Goal: Task Accomplishment & Management: Use online tool/utility

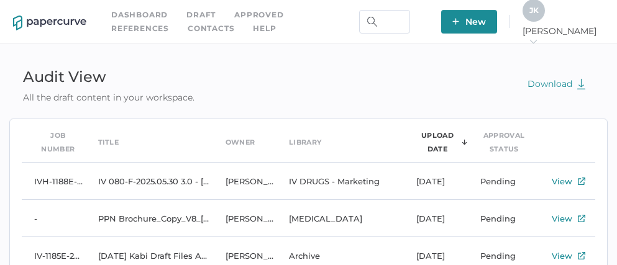
click at [188, 32] on link "Contacts" at bounding box center [211, 29] width 47 height 14
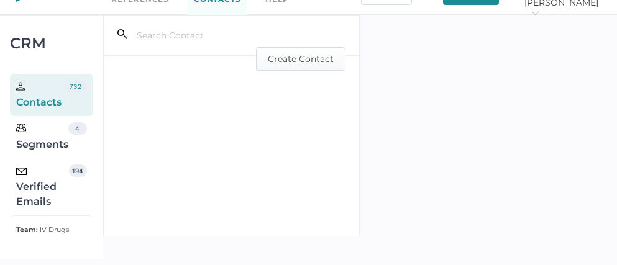
scroll to position [29, 0]
click at [27, 191] on div "Verified Emails" at bounding box center [42, 186] width 53 height 45
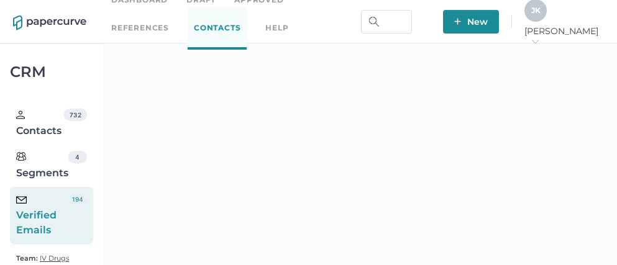
click at [546, 12] on div "J K" at bounding box center [535, 10] width 22 height 22
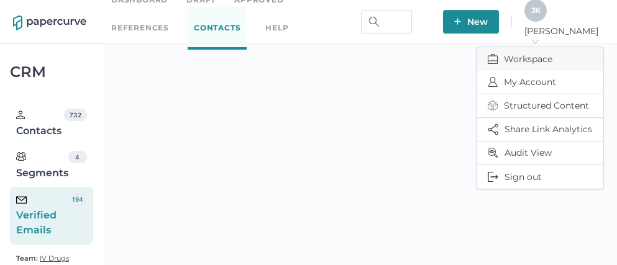
click at [524, 49] on span "Workspace" at bounding box center [539, 59] width 104 height 24
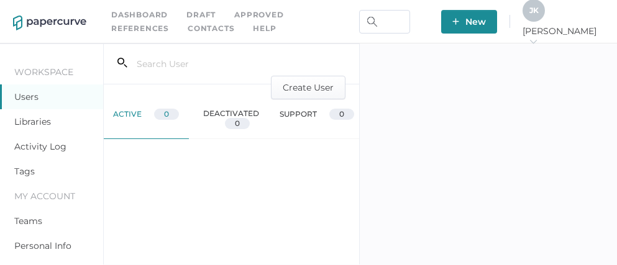
click at [17, 150] on link "Activity Log" at bounding box center [40, 146] width 52 height 11
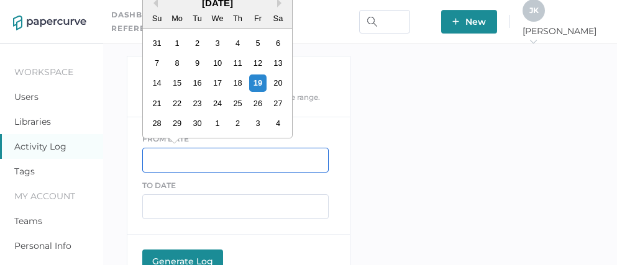
click at [150, 165] on input "text" at bounding box center [235, 160] width 186 height 25
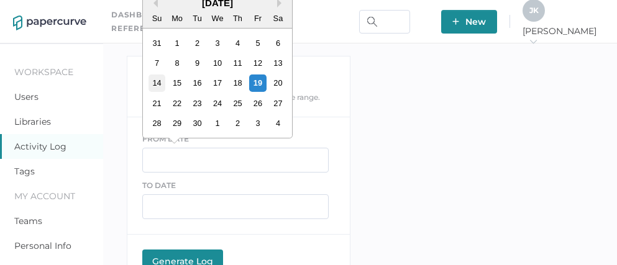
click at [157, 81] on div "14" at bounding box center [156, 83] width 17 height 17
type input "09/14/2025"
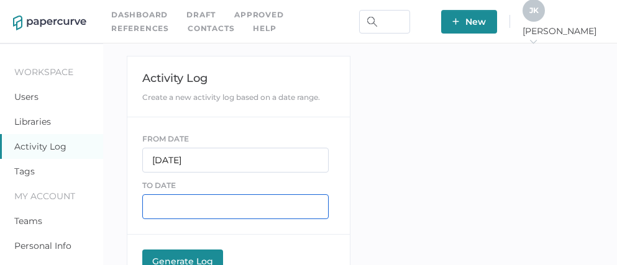
click at [169, 198] on input "text" at bounding box center [235, 206] width 186 height 25
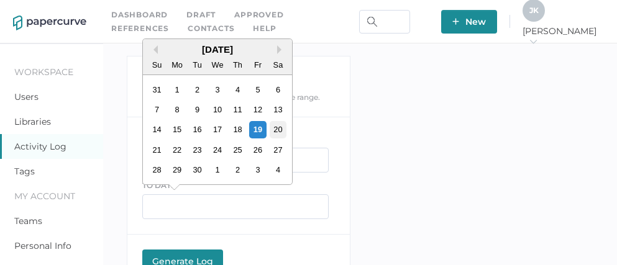
click at [274, 132] on div "20" at bounding box center [277, 129] width 17 height 17
type input "09/20/2025"
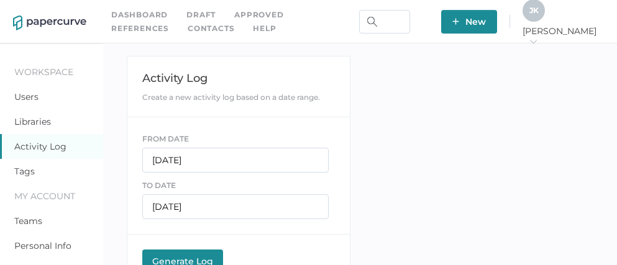
click at [179, 250] on button "Generate Log Processing" at bounding box center [182, 262] width 81 height 25
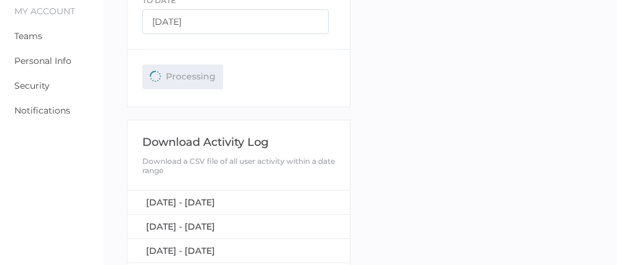
scroll to position [185, 0]
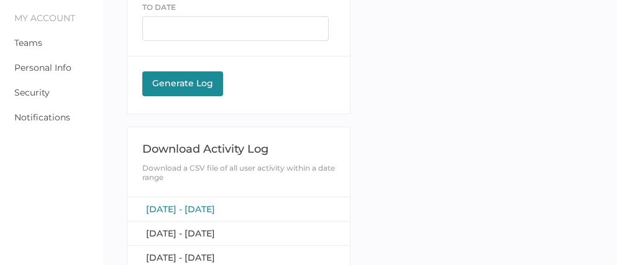
click at [192, 207] on span "September 14, 2025 - September 20, 2025" at bounding box center [180, 209] width 69 height 11
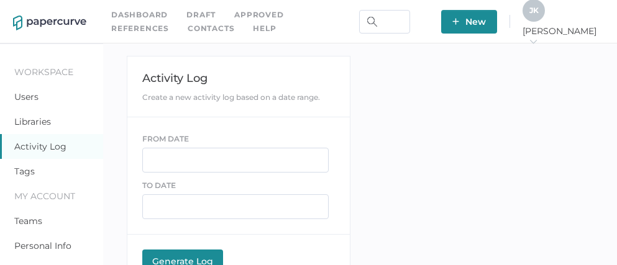
click at [589, 35] on div "J K Jeff arrow_right" at bounding box center [562, 21] width 81 height 45
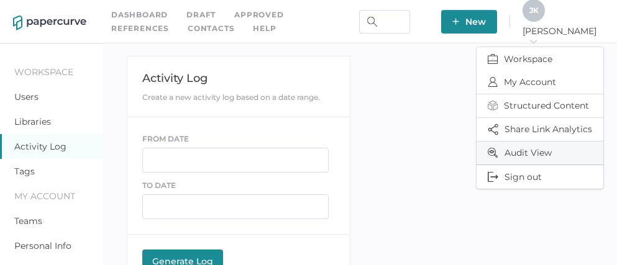
click at [530, 145] on span "Audit View" at bounding box center [539, 153] width 104 height 23
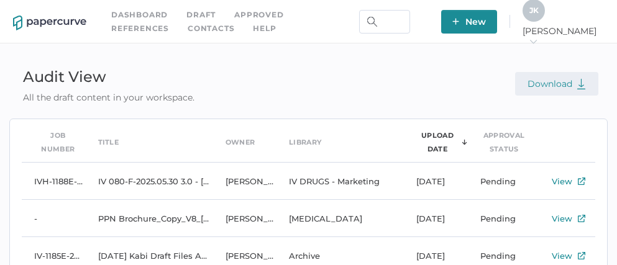
click at [562, 88] on span "Download" at bounding box center [556, 83] width 58 height 11
click at [538, 15] on span "J K" at bounding box center [533, 10] width 9 height 9
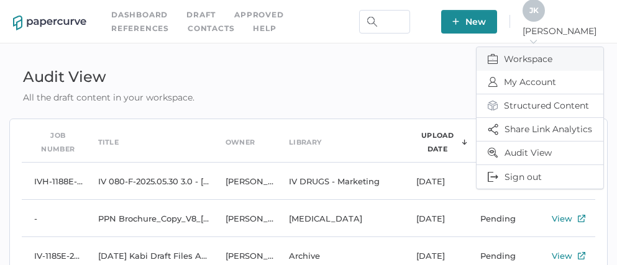
click at [535, 47] on span "Workspace" at bounding box center [539, 59] width 104 height 24
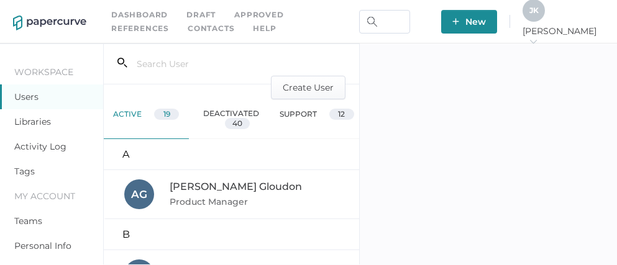
click at [45, 143] on link "Activity Log" at bounding box center [40, 146] width 52 height 11
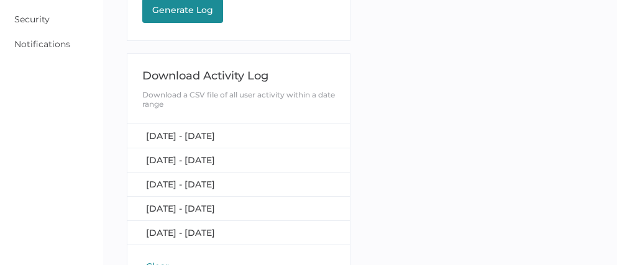
scroll to position [282, 0]
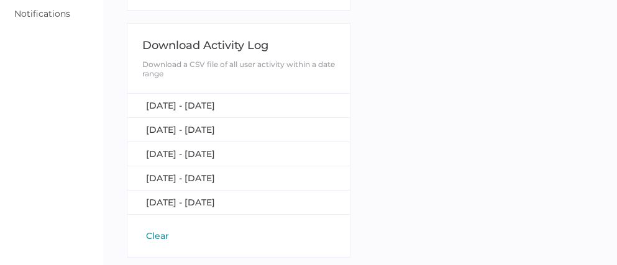
click at [162, 230] on button "Clear" at bounding box center [157, 236] width 30 height 12
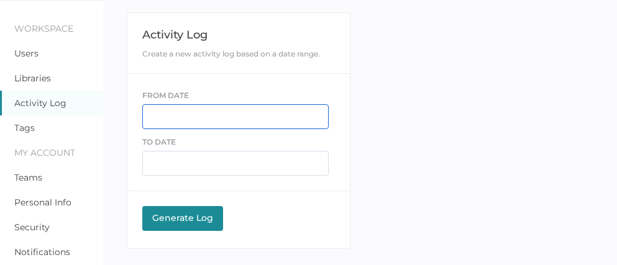
click at [193, 114] on input "text" at bounding box center [235, 116] width 186 height 25
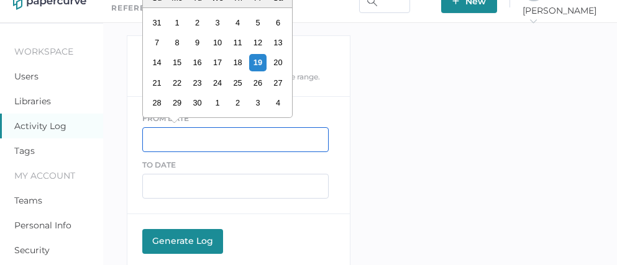
scroll to position [11, 0]
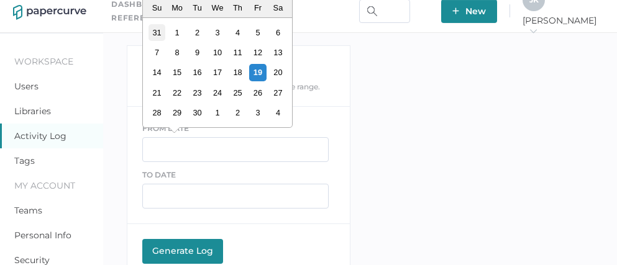
click at [158, 34] on div "31" at bounding box center [156, 32] width 17 height 17
type input "[DATE]"
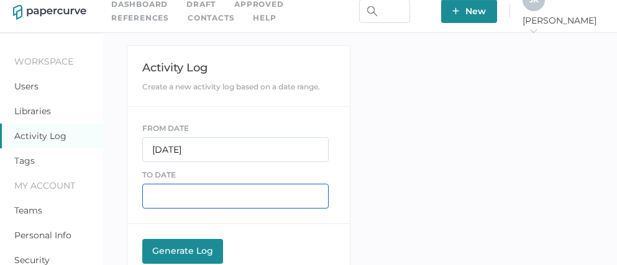
click at [173, 192] on input "text" at bounding box center [235, 196] width 186 height 25
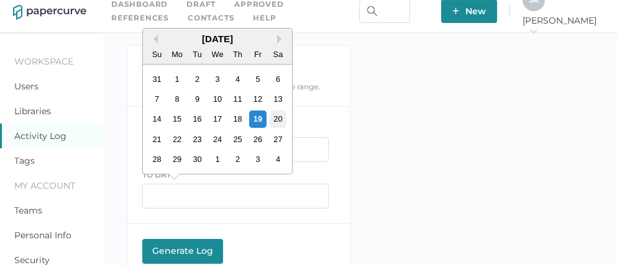
click at [281, 120] on div "20" at bounding box center [277, 119] width 17 height 17
type input "[DATE]"
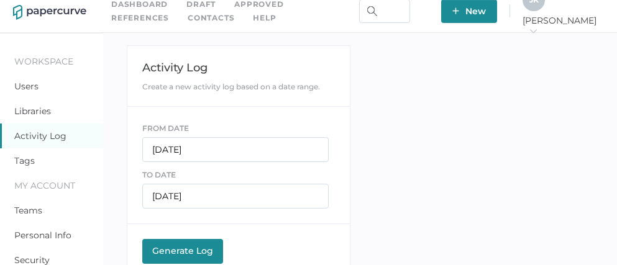
click at [178, 243] on button "Generate Log Processing" at bounding box center [182, 251] width 81 height 25
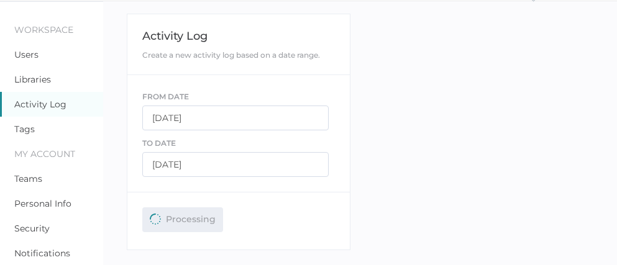
scroll to position [43, 0]
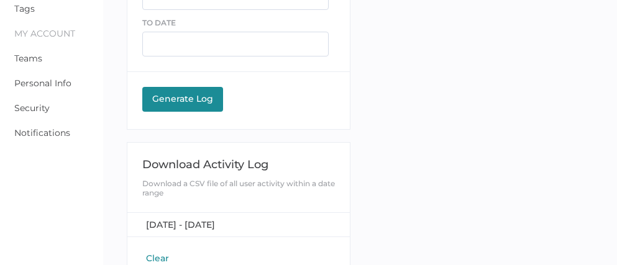
scroll to position [179, 0]
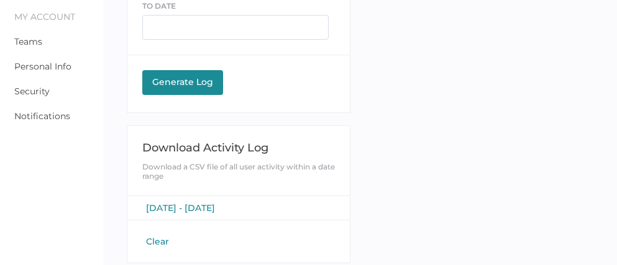
click at [189, 208] on span "[DATE] - [DATE]" at bounding box center [180, 207] width 69 height 11
